Goal: Complete application form: Complete application form

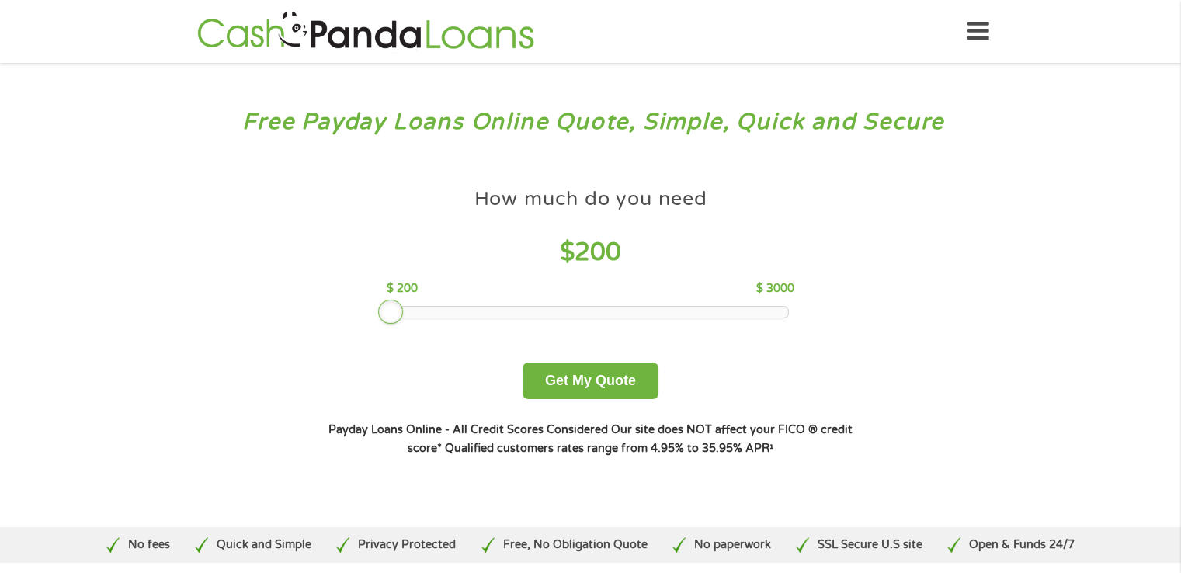
drag, startPoint x: 504, startPoint y: 321, endPoint x: 389, endPoint y: 315, distance: 115.1
click at [389, 315] on div at bounding box center [390, 312] width 25 height 25
click at [587, 389] on button "Get My Quote" at bounding box center [591, 381] width 136 height 37
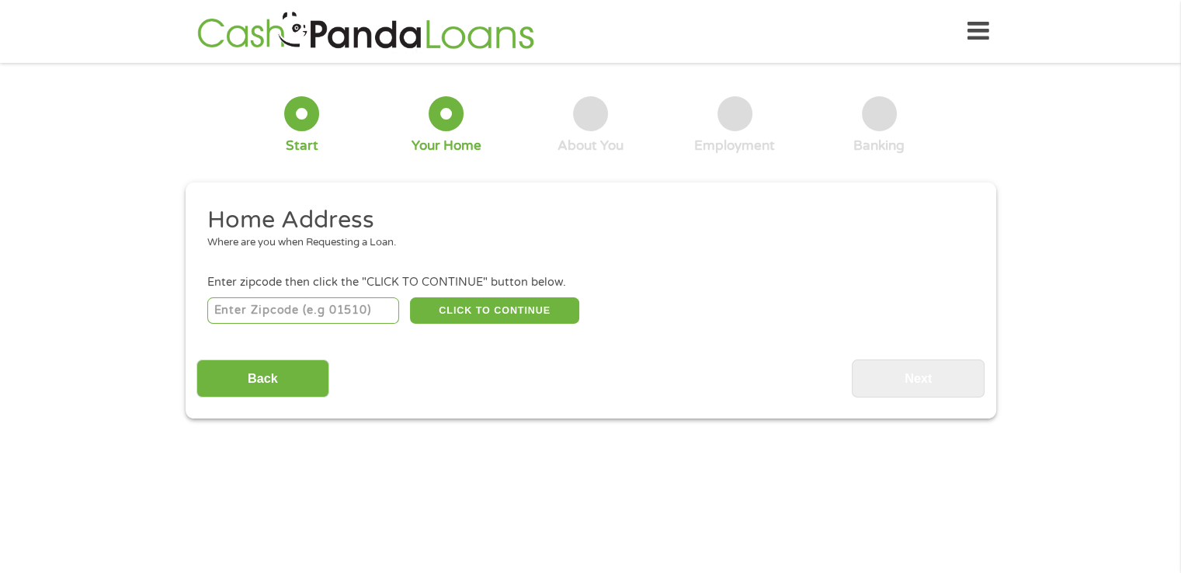
click at [308, 308] on input "number" at bounding box center [303, 310] width 192 height 26
type input "79007"
click at [500, 313] on button "CLICK TO CONTINUE" at bounding box center [494, 310] width 169 height 26
type input "79007"
type input "[PERSON_NAME]"
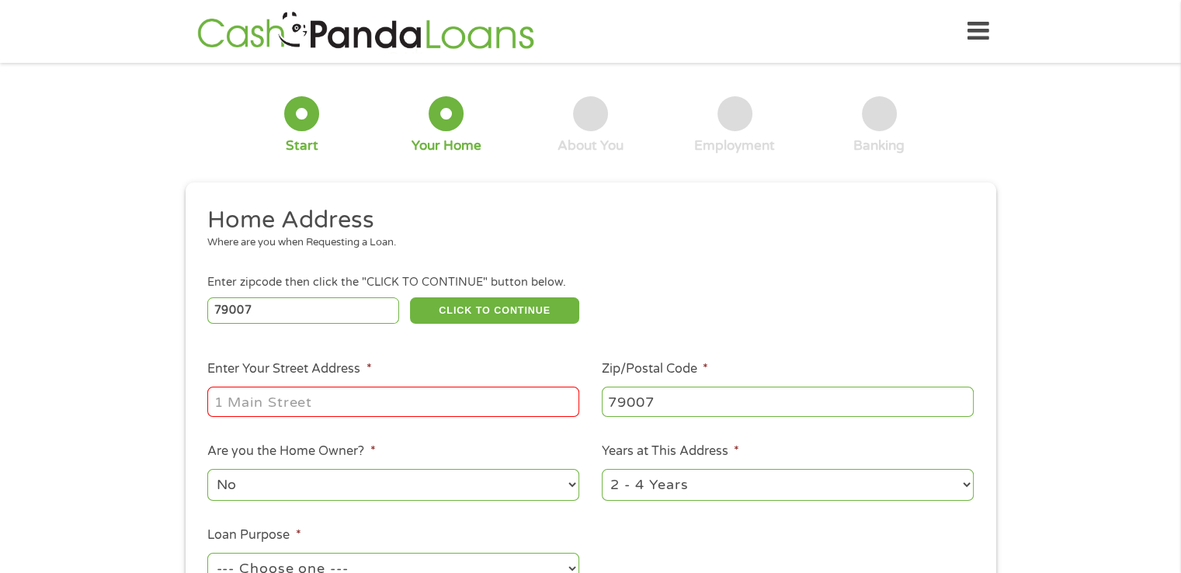
click at [328, 398] on input "Enter Your Street Address *" at bounding box center [393, 402] width 372 height 30
type input "[STREET_ADDRESS]"
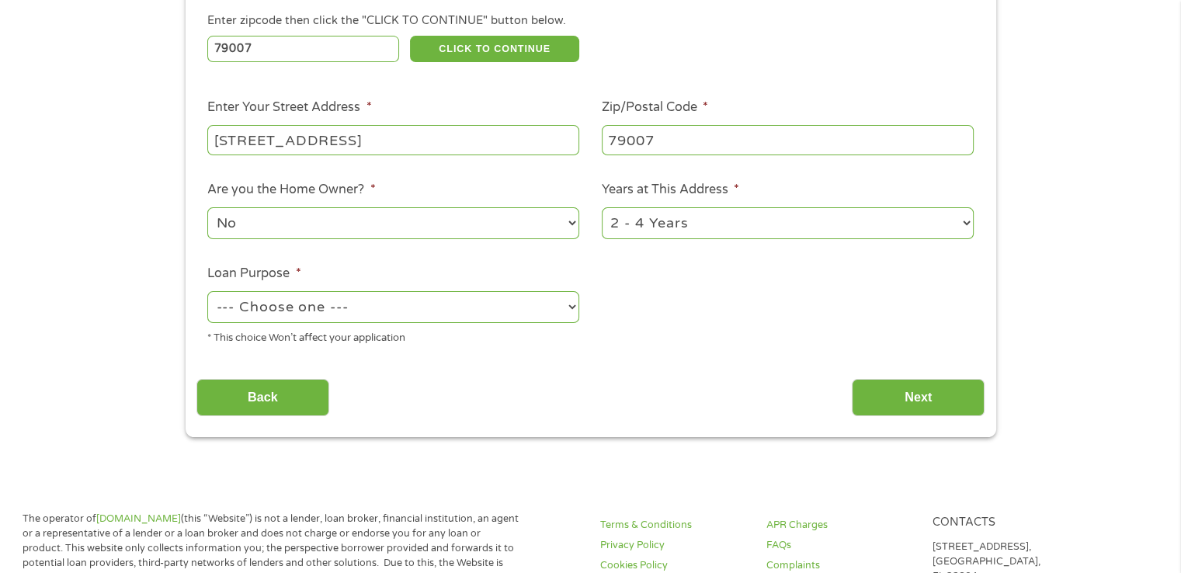
scroll to position [285, 0]
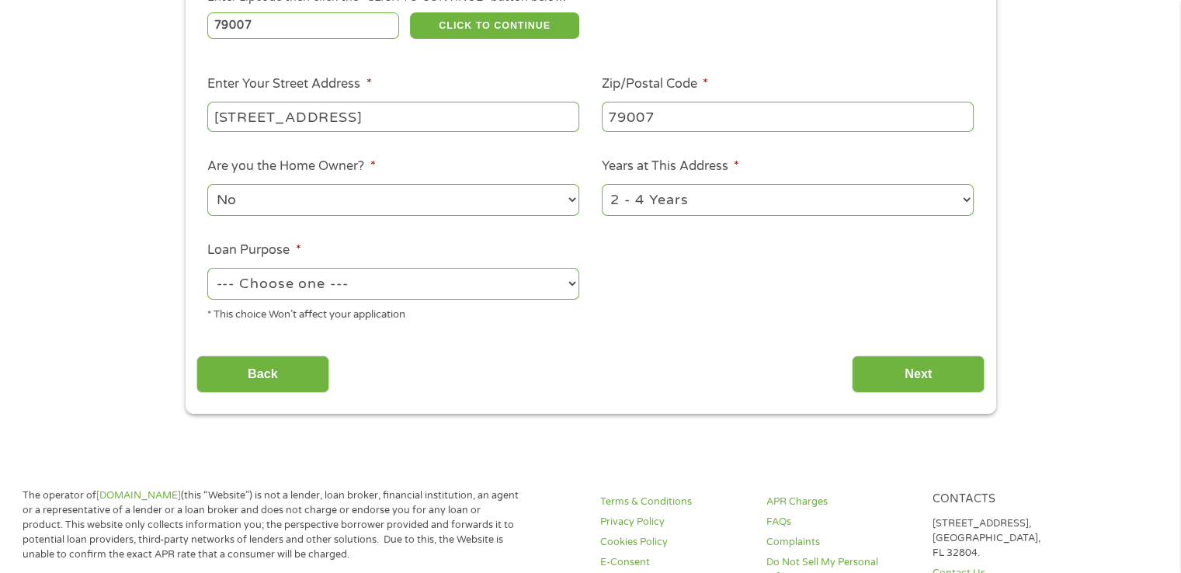
click at [571, 200] on select "No Yes" at bounding box center [393, 200] width 372 height 32
select select "yes"
click at [207, 186] on select "No Yes" at bounding box center [393, 200] width 372 height 32
click at [569, 287] on select "--- Choose one --- Pay Bills Debt Consolidation Home Improvement Major Purchase…" at bounding box center [393, 284] width 372 height 32
select select "other"
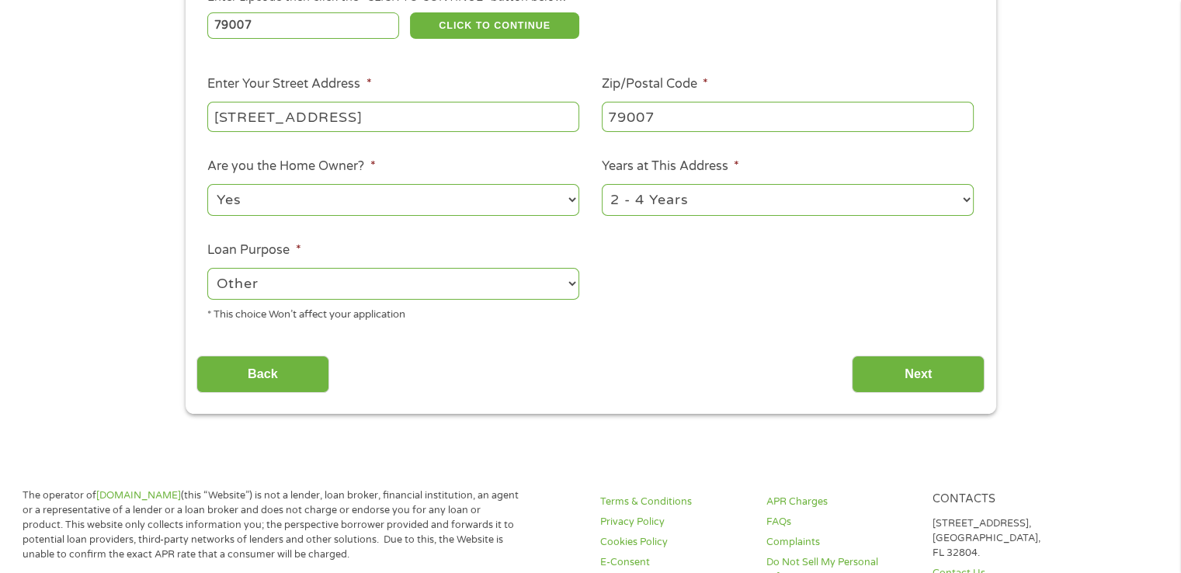
click at [207, 269] on select "--- Choose one --- Pay Bills Debt Consolidation Home Improvement Major Purchase…" at bounding box center [393, 284] width 372 height 32
click at [960, 204] on select "1 Year or less 1 - 2 Years 2 - 4 Years Over 4 Years" at bounding box center [788, 200] width 372 height 32
select select "60months"
click at [602, 186] on select "1 Year or less 1 - 2 Years 2 - 4 Years Over 4 Years" at bounding box center [788, 200] width 372 height 32
click at [953, 367] on input "Next" at bounding box center [918, 375] width 133 height 38
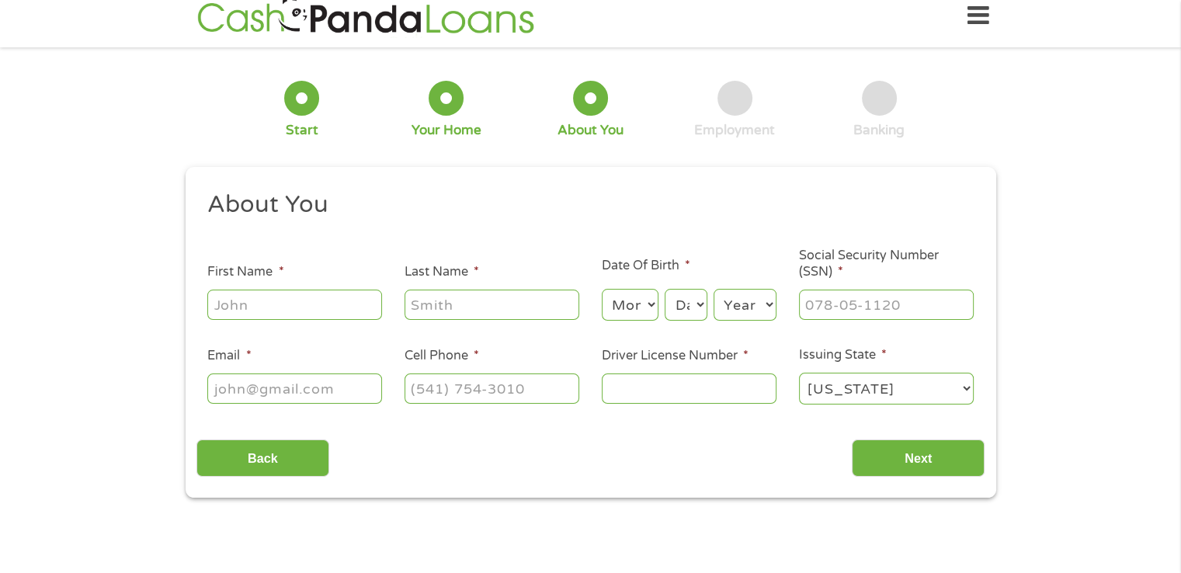
scroll to position [0, 0]
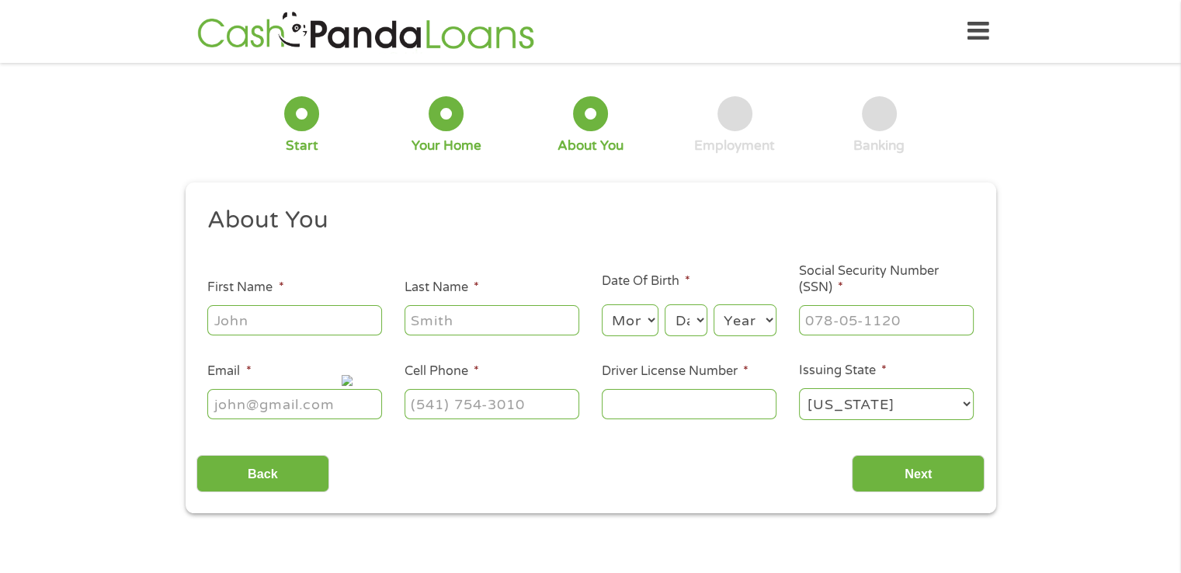
click at [341, 319] on input "First Name *" at bounding box center [294, 320] width 175 height 30
type input "[PERSON_NAME]"
type input "[EMAIL_ADDRESS][DOMAIN_NAME]"
type input "[PHONE_NUMBER]"
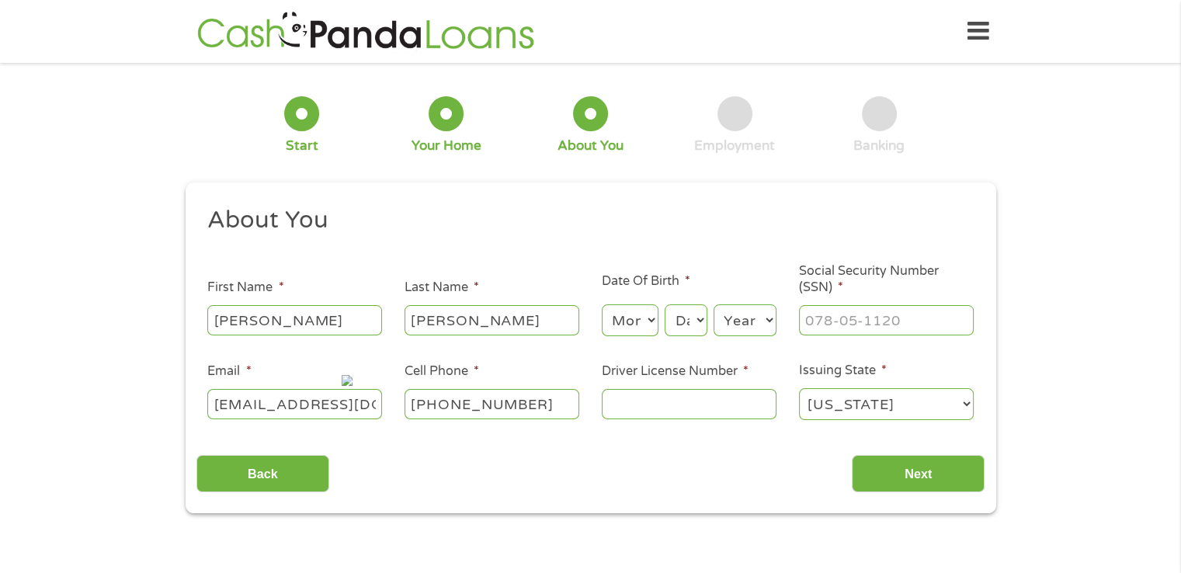
click at [650, 319] on select "Month 1 2 3 4 5 6 7 8 9 10 11 12" at bounding box center [630, 320] width 57 height 32
select select "8"
click at [602, 305] on select "Month 1 2 3 4 5 6 7 8 9 10 11 12" at bounding box center [630, 320] width 57 height 32
click at [677, 330] on select "Day 1 2 3 4 5 6 7 8 9 10 11 12 13 14 15 16 17 18 19 20 21 22 23 24 25 26 27 28 …" at bounding box center [686, 320] width 42 height 32
select select "15"
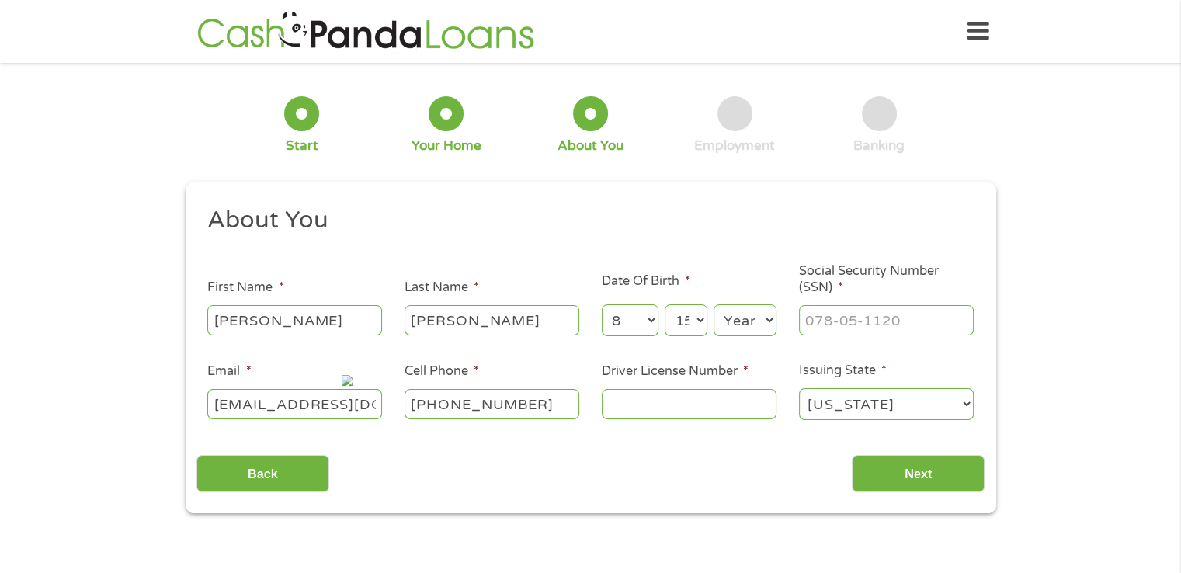
click at [665, 305] on select "Day 1 2 3 4 5 6 7 8 9 10 11 12 13 14 15 16 17 18 19 20 21 22 23 24 25 26 27 28 …" at bounding box center [686, 320] width 42 height 32
click at [730, 327] on select "Year [DATE] 2006 2005 2004 2003 2002 2001 2000 1999 1998 1997 1996 1995 1994 19…" at bounding box center [745, 320] width 63 height 32
select select "1957"
click at [714, 305] on select "Year [DATE] 2006 2005 2004 2003 2002 2001 2000 1999 1998 1997 1996 1995 1994 19…" at bounding box center [745, 320] width 63 height 32
click at [832, 325] on input "___-__-____" at bounding box center [886, 320] width 175 height 30
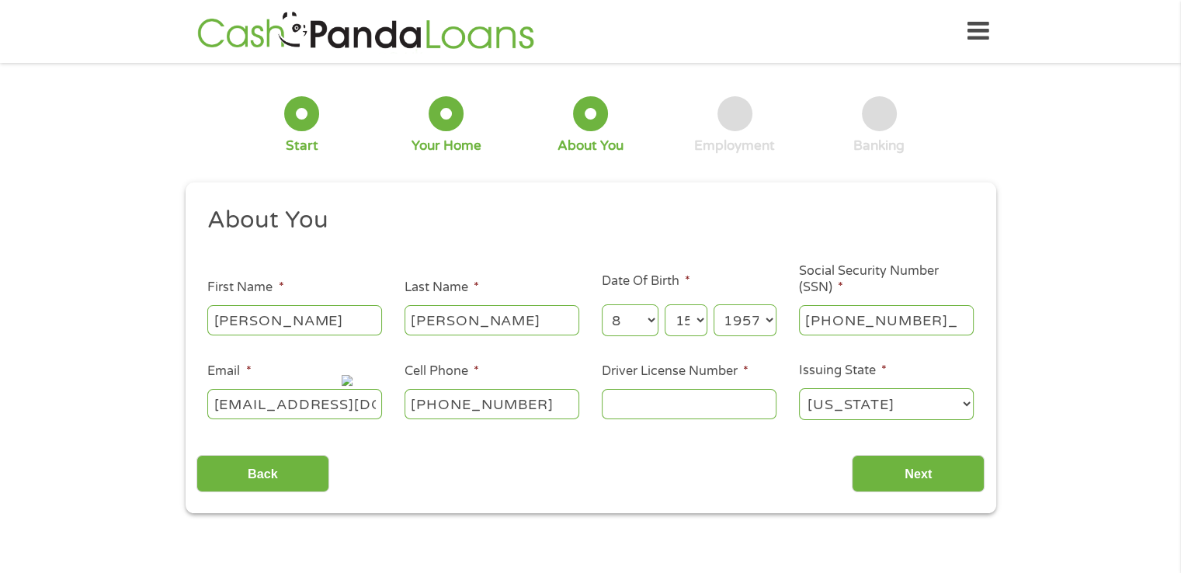
type input "139-50-8406"
click at [696, 404] on input "Driver License Number *" at bounding box center [689, 404] width 175 height 30
type input "11489186"
click at [927, 480] on input "Next" at bounding box center [918, 474] width 133 height 38
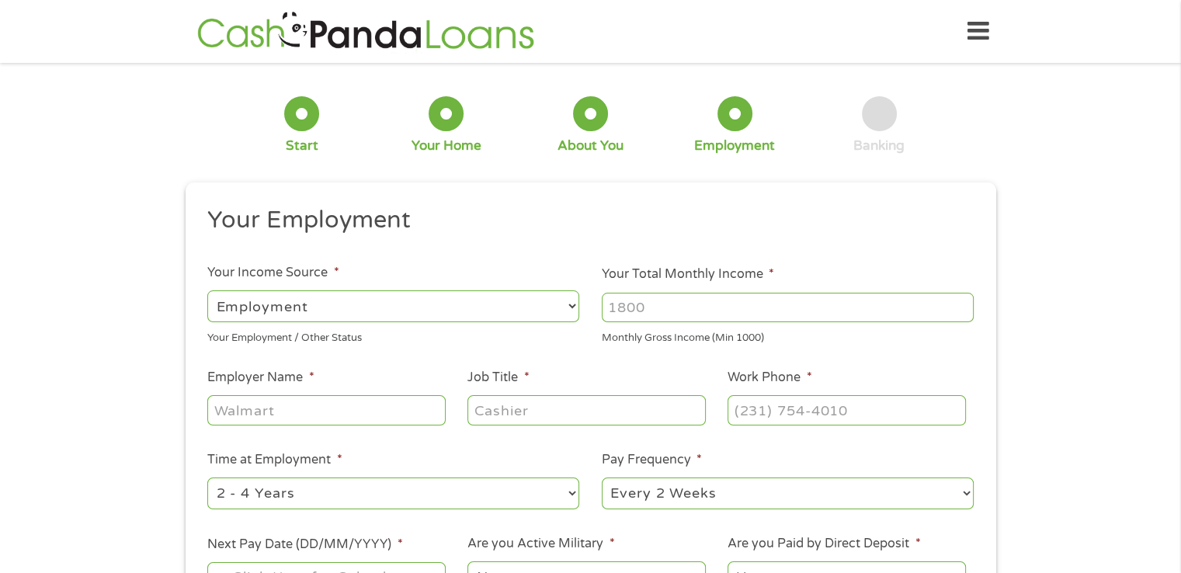
scroll to position [6, 6]
click at [545, 304] on select "--- Choose one --- Employment [DEMOGRAPHIC_DATA] Benefits" at bounding box center [393, 306] width 372 height 32
select select "benefits"
click at [207, 290] on select "--- Choose one --- Employment [DEMOGRAPHIC_DATA] Benefits" at bounding box center [393, 306] width 372 height 32
type input "Other"
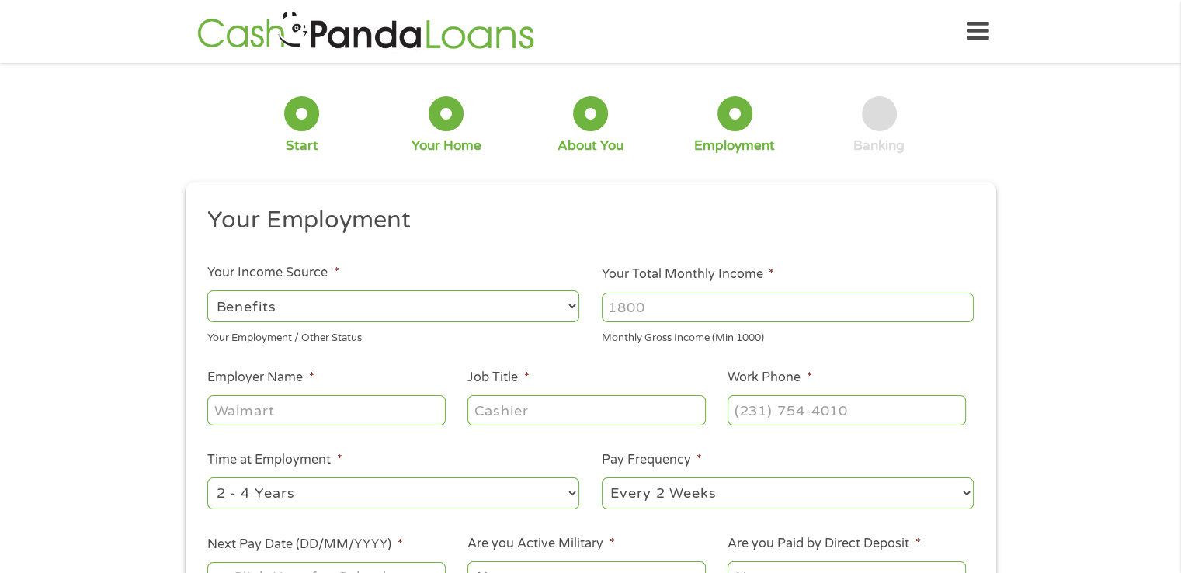
type input "[PHONE_NUMBER]"
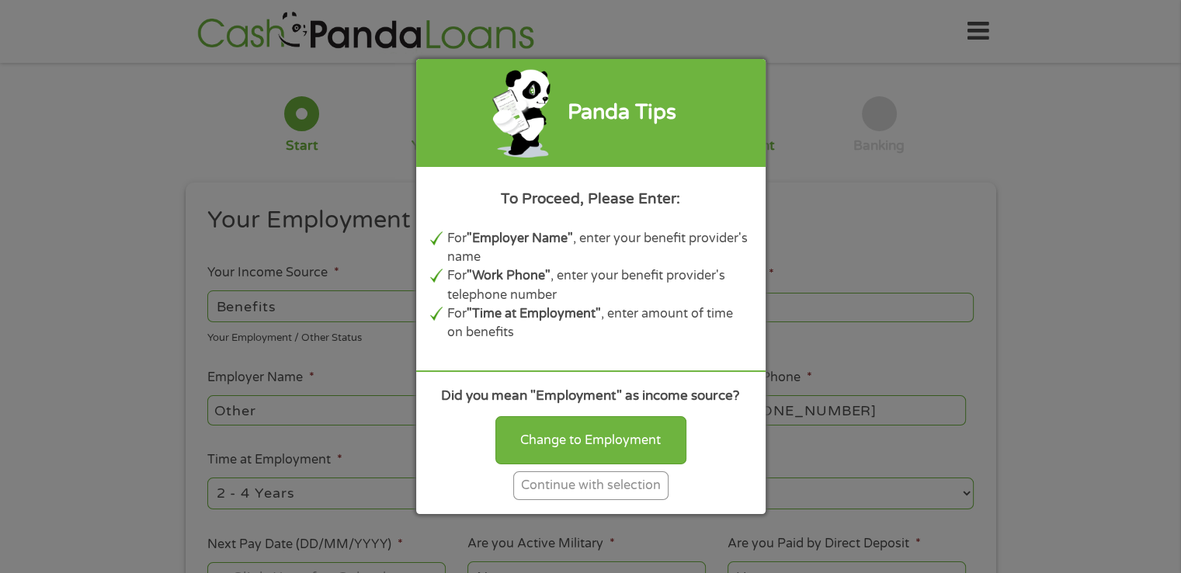
click at [606, 485] on div "Continue with selection" at bounding box center [590, 485] width 155 height 29
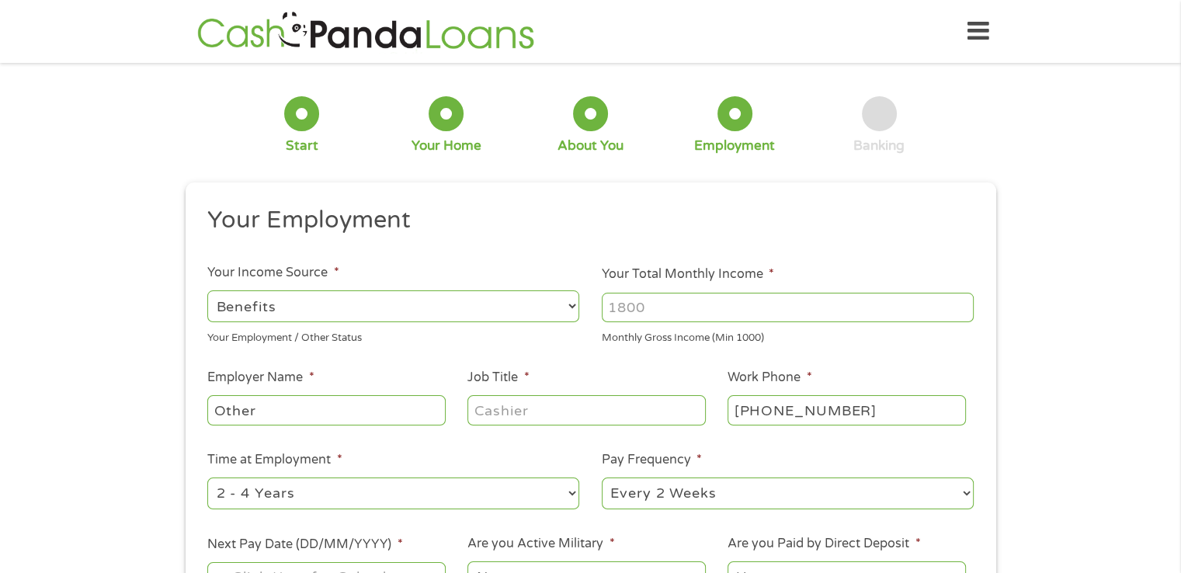
click at [728, 299] on input "Your Total Monthly Income *" at bounding box center [788, 308] width 372 height 30
type input "10563"
click at [382, 417] on input "Other" at bounding box center [326, 410] width 238 height 30
type input "O"
type input "tml"
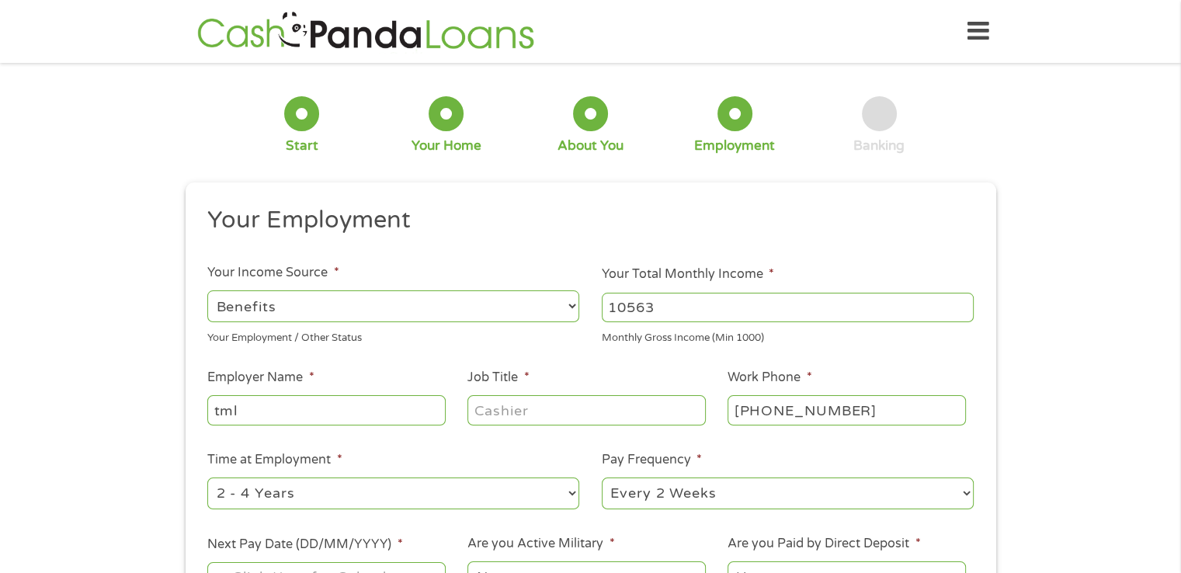
click at [618, 421] on input "Job Title *" at bounding box center [587, 410] width 238 height 30
type input "retired"
click at [569, 492] on select "--- Choose one --- 1 Year or less 1 - 2 Years 2 - 4 Years Over 4 Years" at bounding box center [393, 494] width 372 height 32
select select "60months"
click at [207, 478] on select "--- Choose one --- 1 Year or less 1 - 2 Years 2 - 4 Years Over 4 Years" at bounding box center [393, 494] width 372 height 32
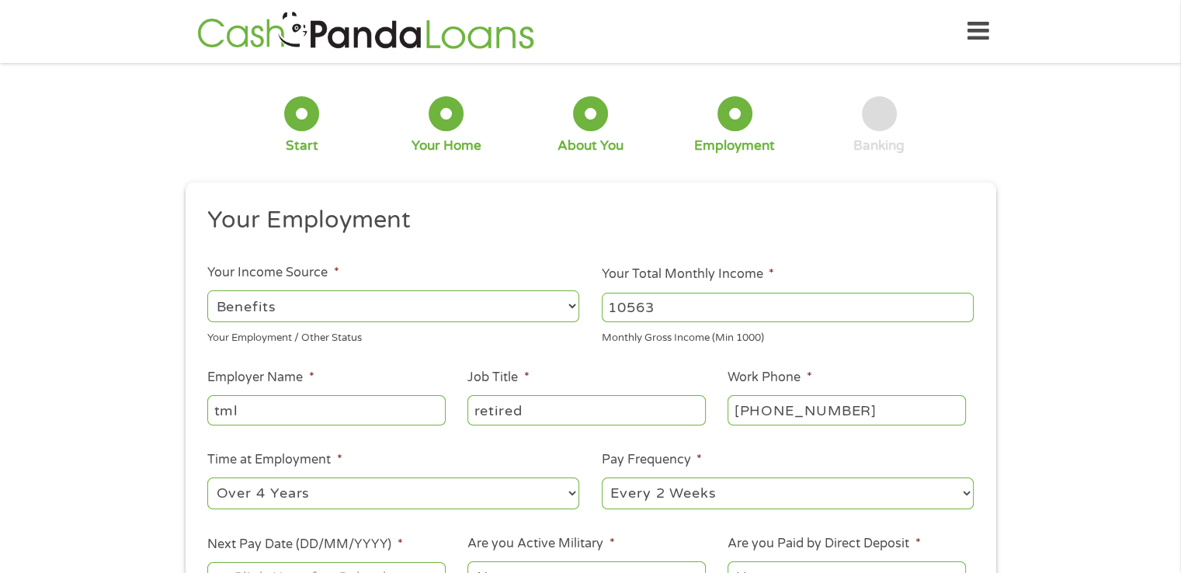
click at [971, 490] on select "--- Choose one --- Every 2 Weeks Every Week Monthly Semi-Monthly" at bounding box center [788, 494] width 372 height 32
select select "monthly"
click at [602, 478] on select "--- Choose one --- Every 2 Weeks Every Week Monthly Semi-Monthly" at bounding box center [788, 494] width 372 height 32
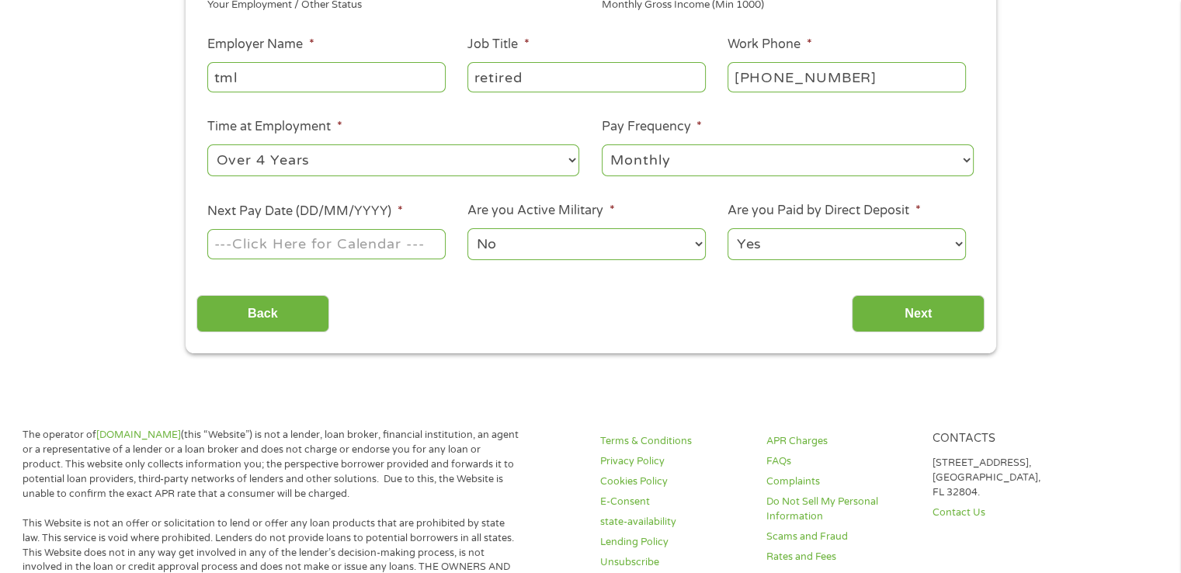
scroll to position [354, 0]
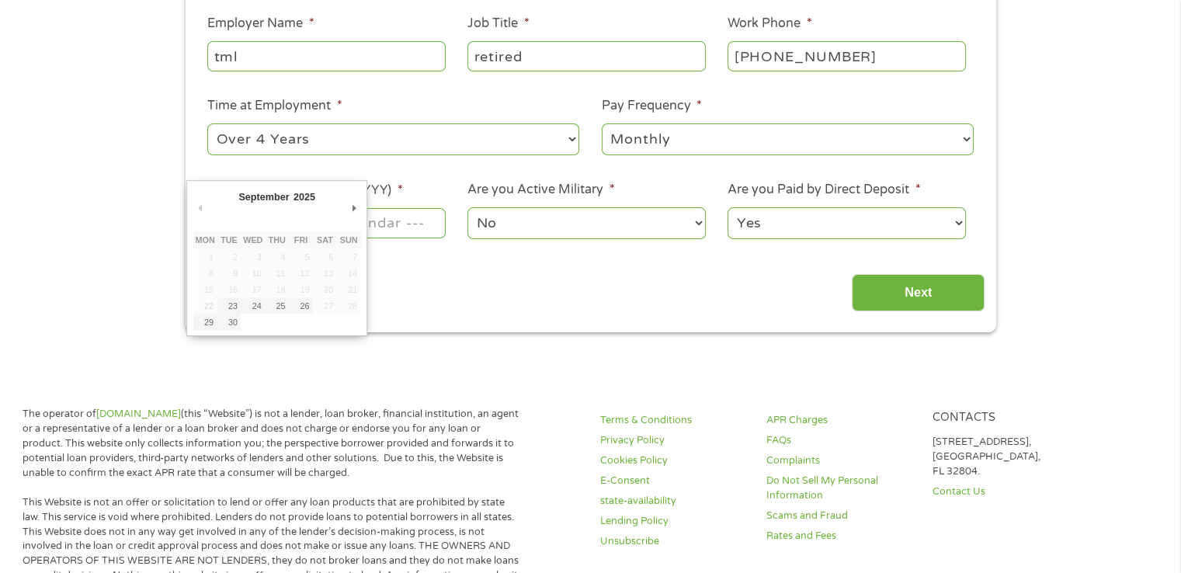
click at [367, 225] on input "Next Pay Date (DD/MM/YYYY) *" at bounding box center [326, 223] width 238 height 30
type input "[DATE]"
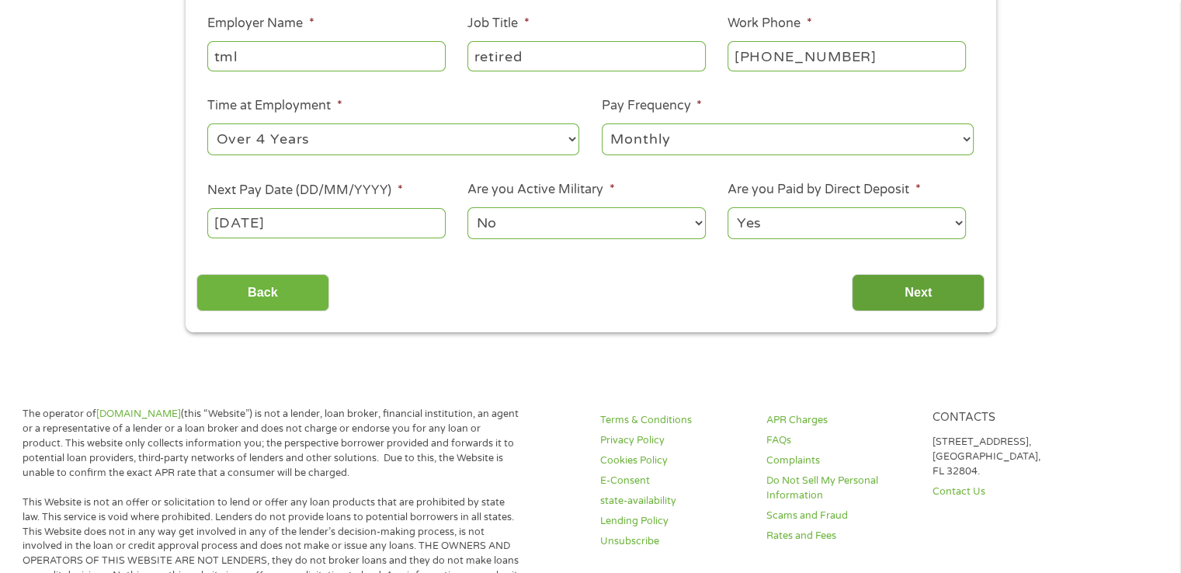
click at [897, 304] on input "Next" at bounding box center [918, 293] width 133 height 38
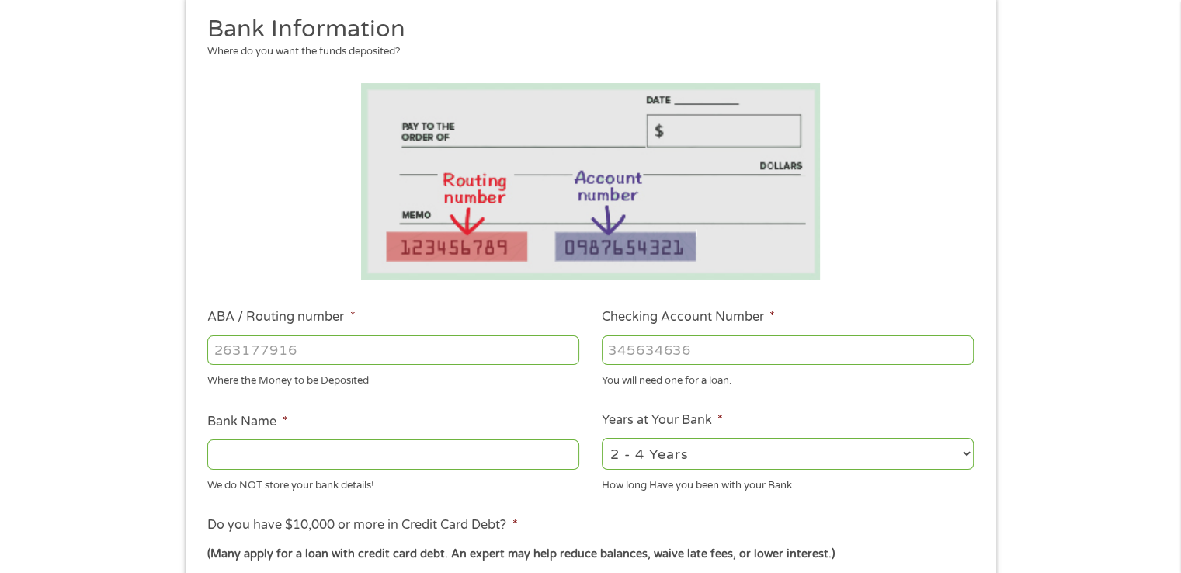
scroll to position [196, 0]
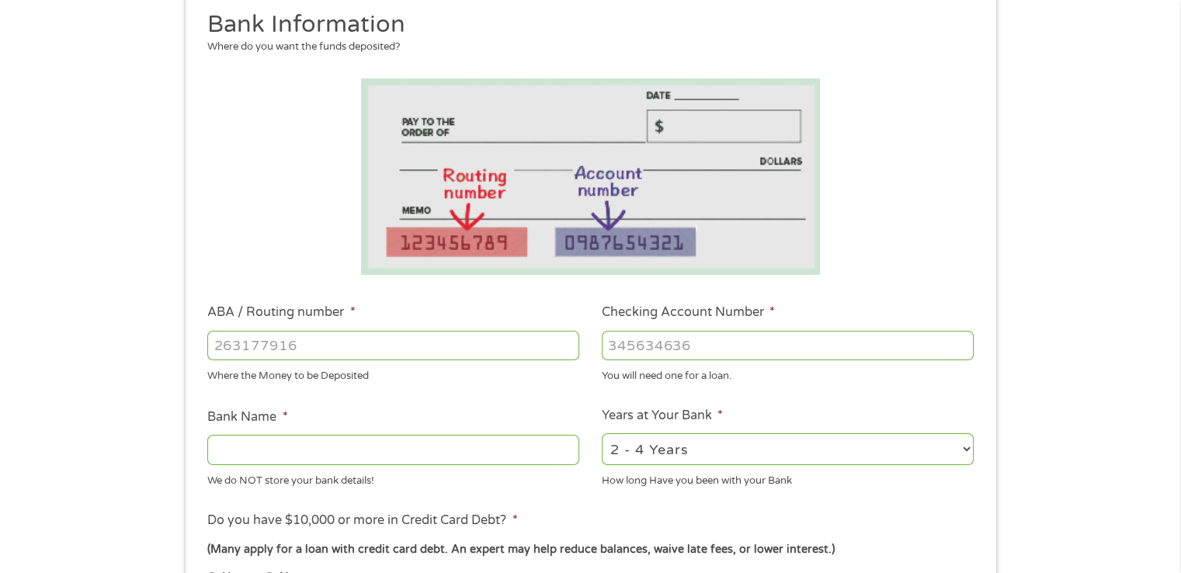
click at [294, 339] on input "ABA / Routing number *" at bounding box center [393, 346] width 372 height 30
type input "311378052"
type input "PANTEX FEDERAL CR UN"
type input "311378052"
click at [694, 339] on input "Checking Account Number *" at bounding box center [788, 346] width 372 height 30
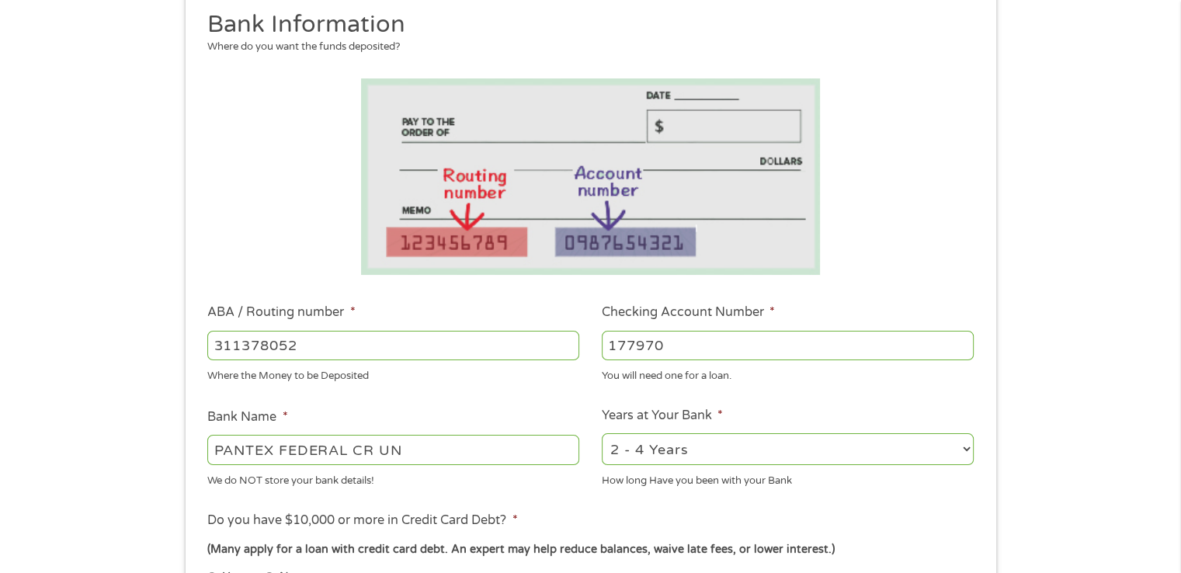
type input "177970"
click at [932, 445] on select "2 - 4 Years 6 - 12 Months 1 - 2 Years Over 4 Years" at bounding box center [788, 449] width 372 height 32
select select "60months"
click at [602, 433] on select "2 - 4 Years 6 - 12 Months 1 - 2 Years Over 4 Years" at bounding box center [788, 449] width 372 height 32
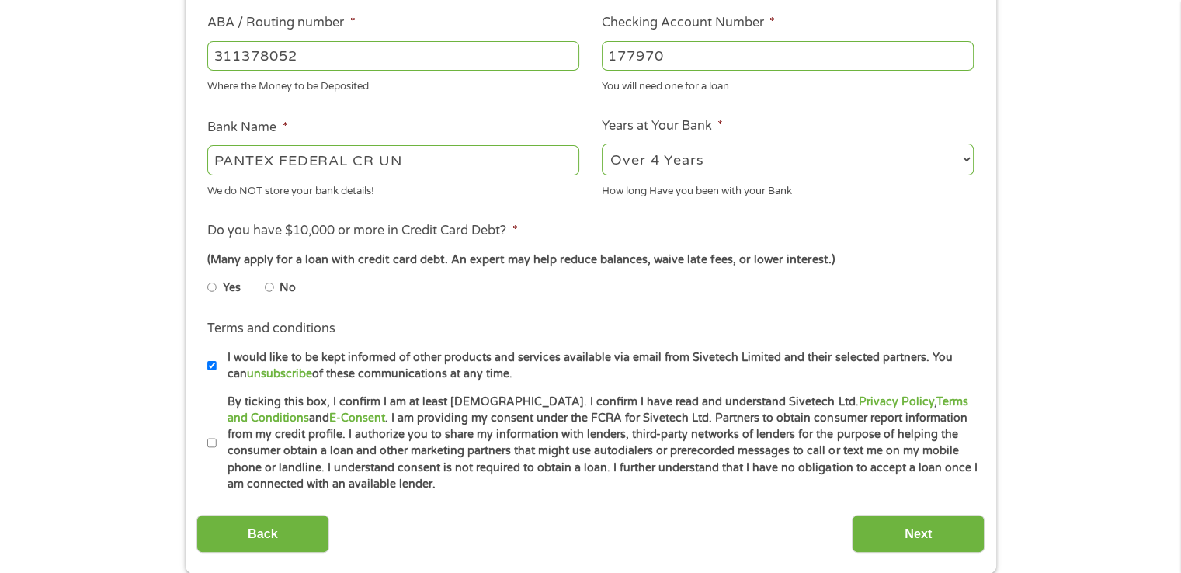
scroll to position [488, 0]
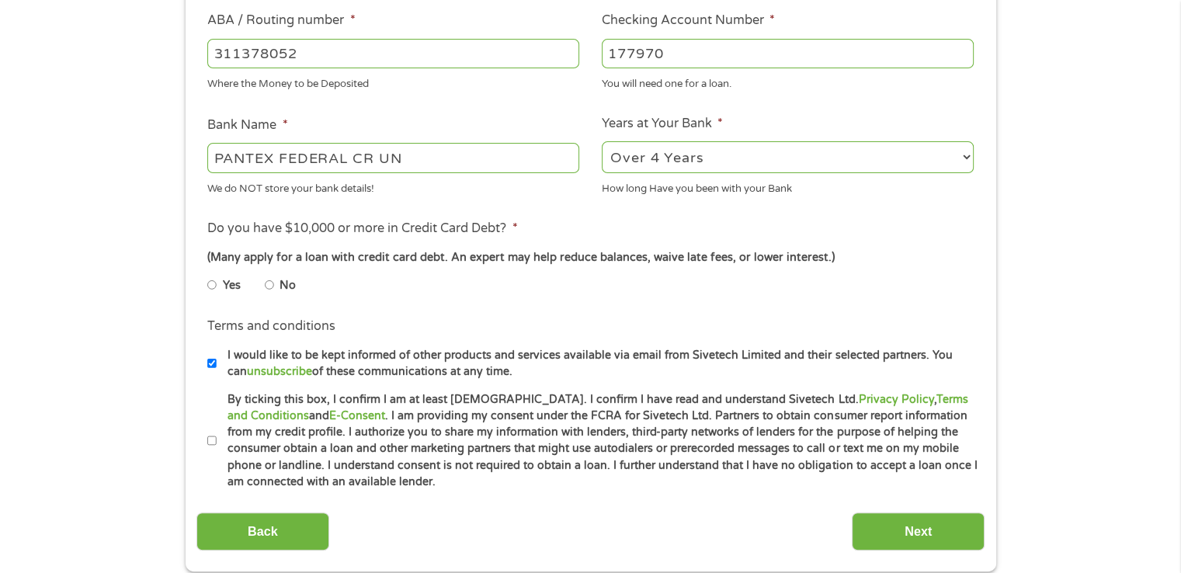
click at [270, 284] on input "No" at bounding box center [269, 285] width 9 height 25
radio input "true"
click at [214, 438] on input "By ticking this box, I confirm I am at least [DEMOGRAPHIC_DATA]. I confirm I ha…" at bounding box center [211, 441] width 9 height 25
checkbox input "true"
click at [910, 533] on input "Next" at bounding box center [918, 532] width 133 height 38
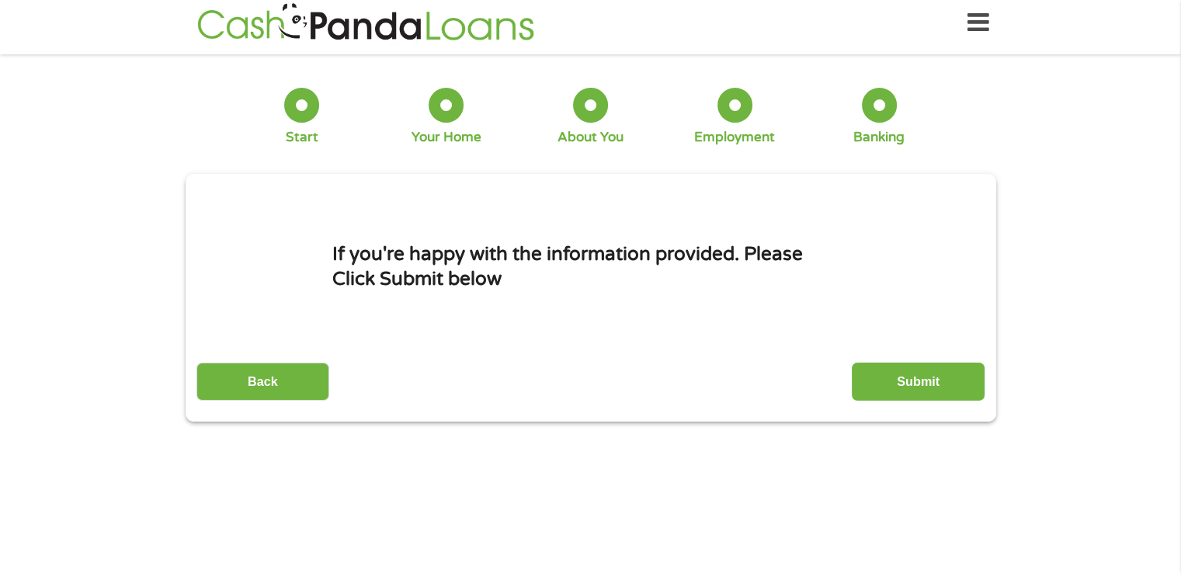
scroll to position [0, 0]
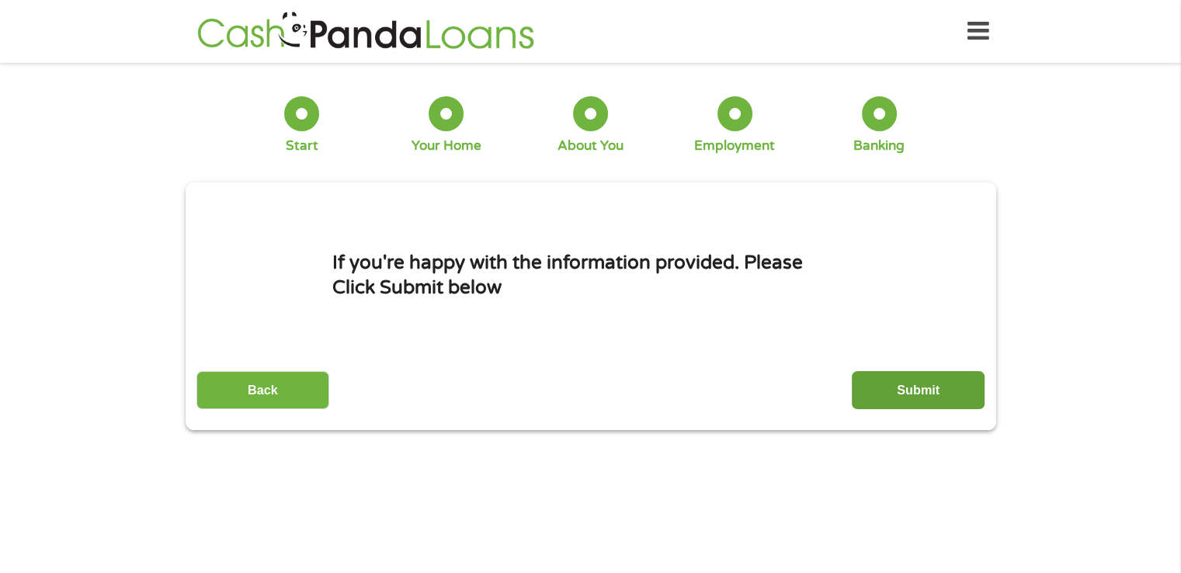
click at [906, 384] on input "Submit" at bounding box center [918, 390] width 133 height 38
